Goal: Task Accomplishment & Management: Manage account settings

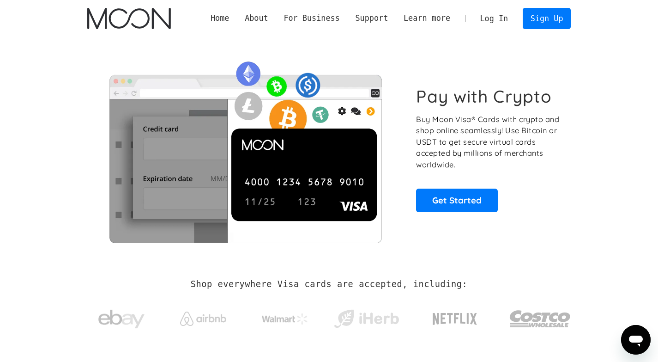
click at [494, 20] on link "Log In" at bounding box center [493, 18] width 43 height 20
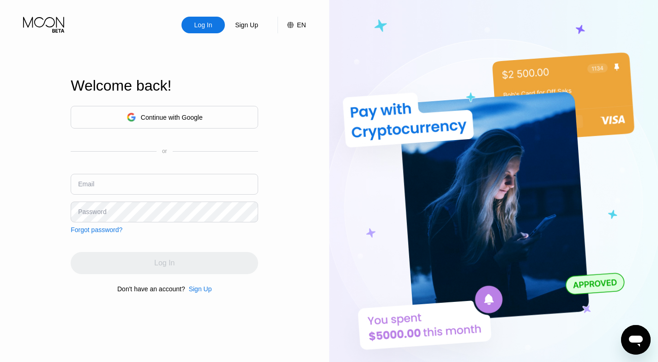
type input "[EMAIL_ADDRESS][DOMAIN_NAME]"
click at [159, 185] on input "[EMAIL_ADDRESS][DOMAIN_NAME]" at bounding box center [164, 184] width 187 height 21
type input "i"
click at [109, 189] on input "xoxo" at bounding box center [164, 184] width 187 height 21
type input "x"
